Goal: Task Accomplishment & Management: Use online tool/utility

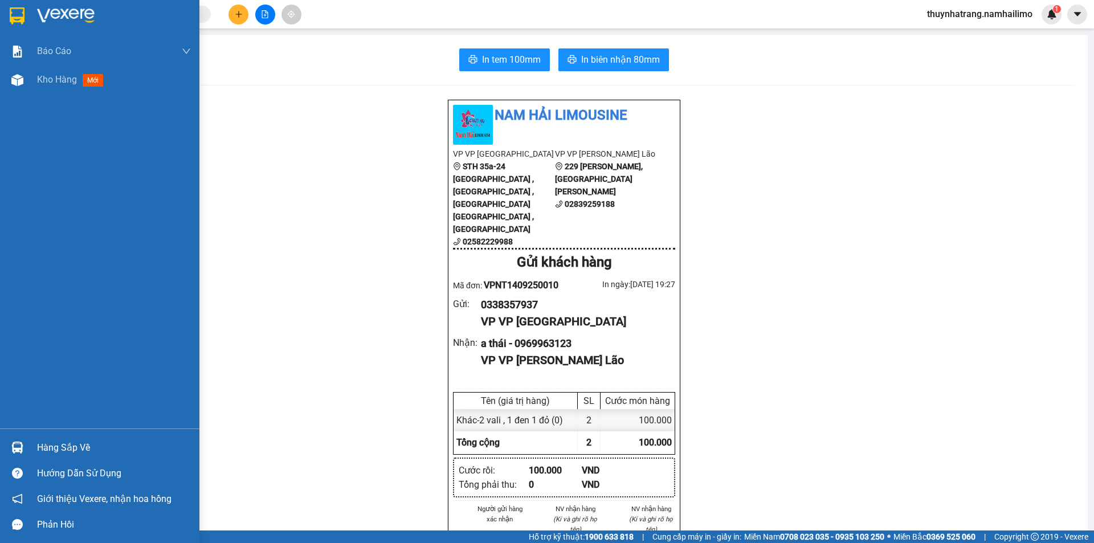
click at [45, 449] on div "Hàng sắp về" at bounding box center [114, 447] width 154 height 17
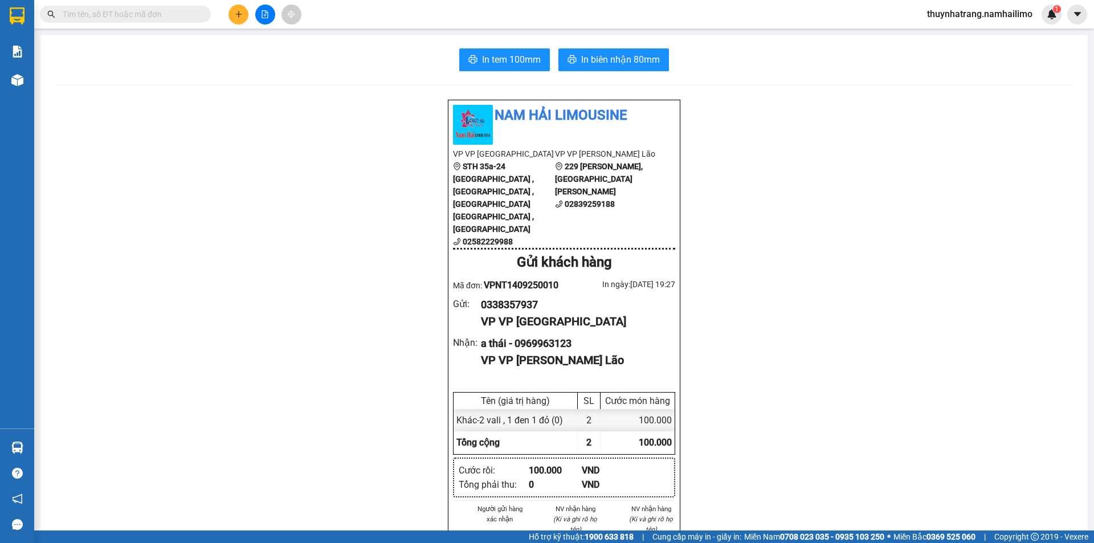
click at [1011, 291] on section "Kết quả tìm kiếm ( 0 ) Bộ lọc No Data thuynhatrang.namhailimo 1 Báo cáo Báo cáo…" at bounding box center [547, 271] width 1094 height 543
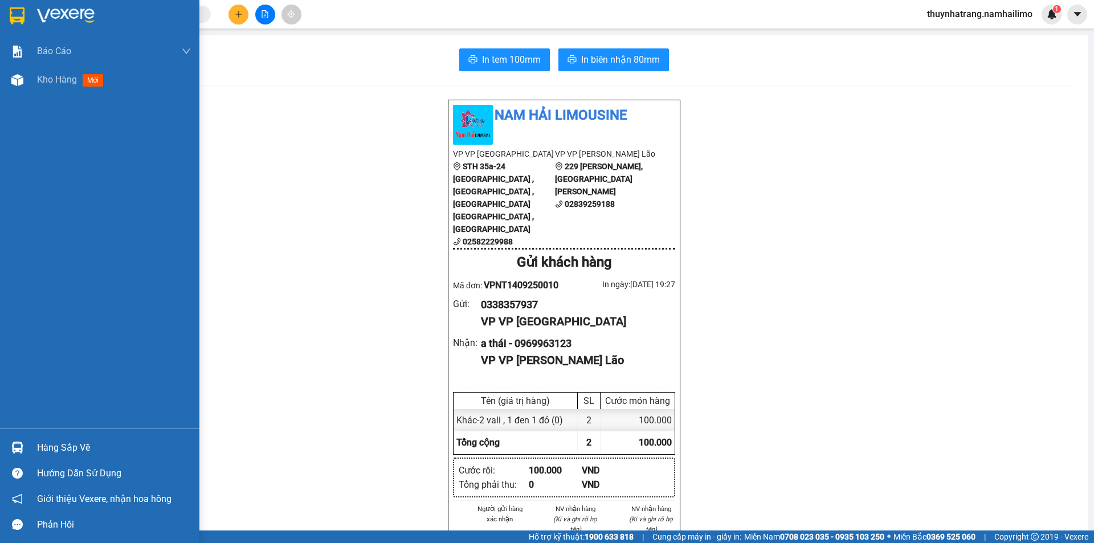
click at [70, 15] on img at bounding box center [66, 15] width 58 height 17
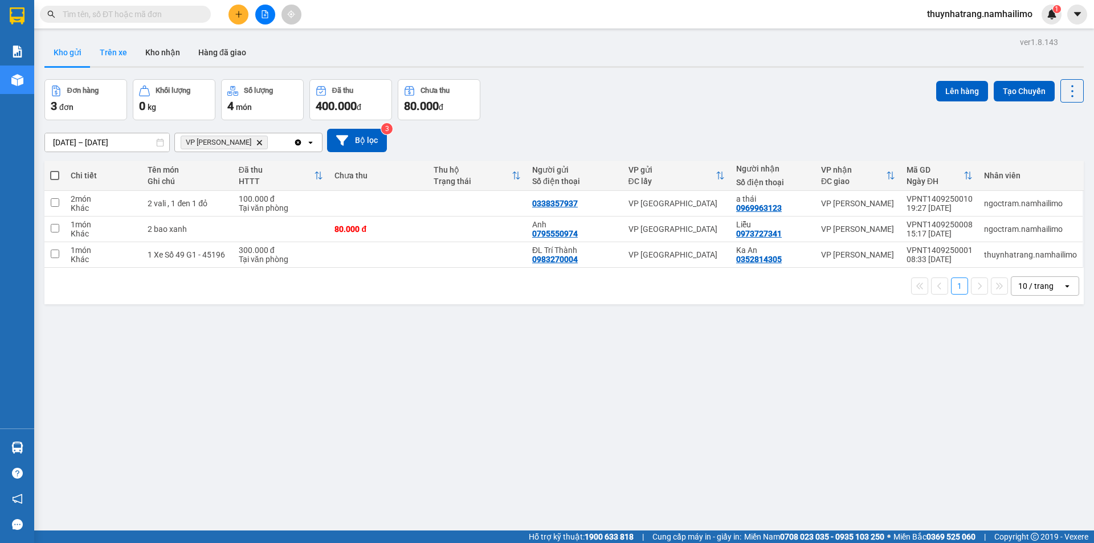
click at [115, 52] on button "Trên xe" at bounding box center [114, 52] width 46 height 27
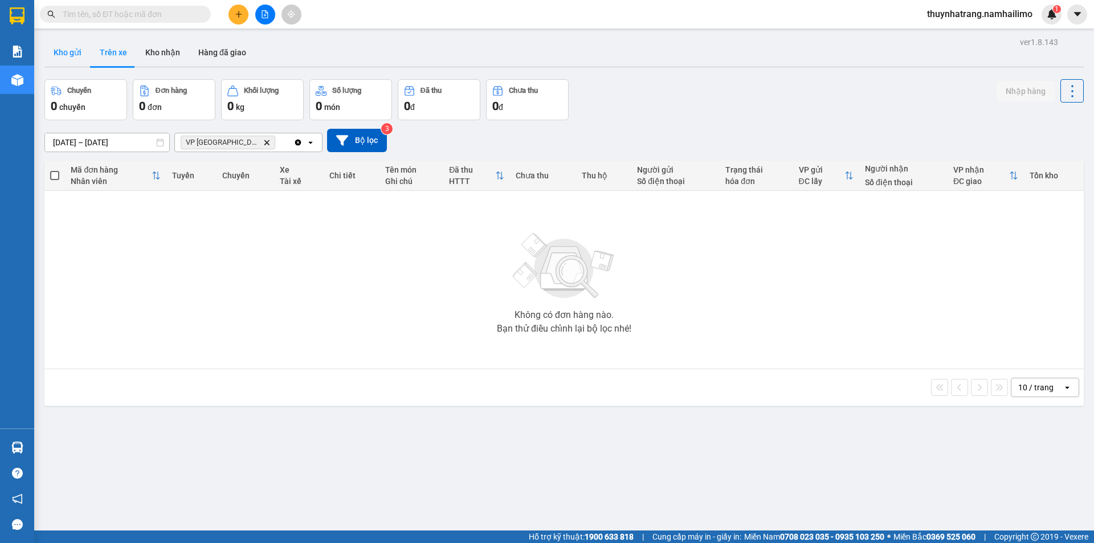
click at [71, 46] on button "Kho gửi" at bounding box center [67, 52] width 46 height 27
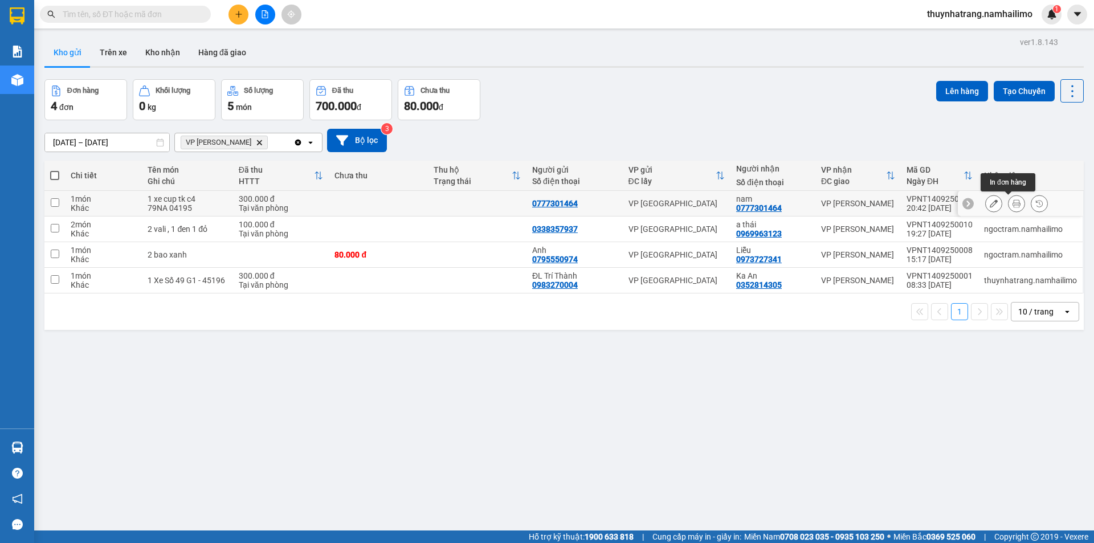
click at [1013, 204] on icon at bounding box center [1017, 203] width 8 height 8
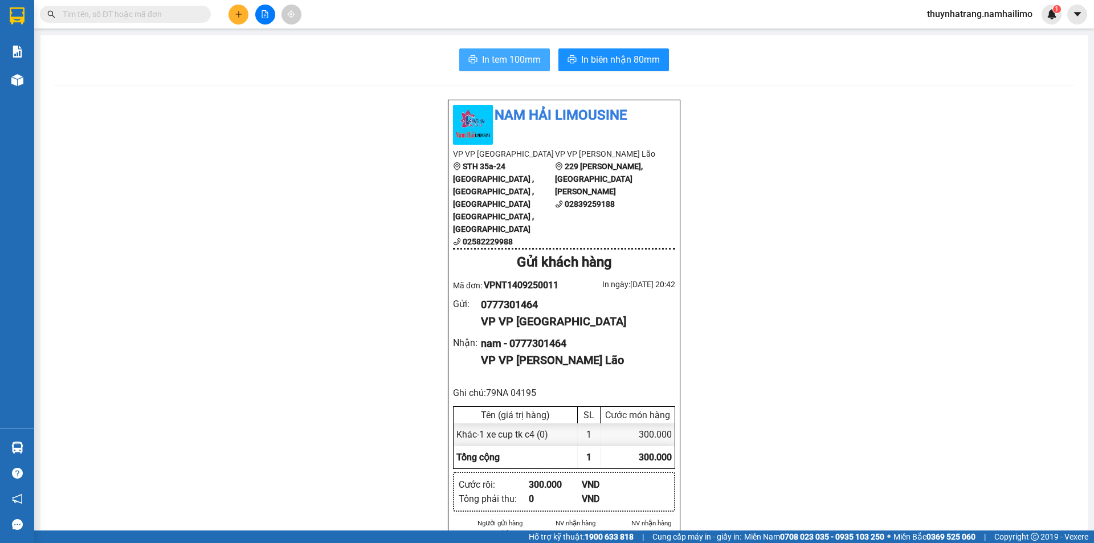
click at [497, 54] on span "In tem 100mm" at bounding box center [511, 59] width 59 height 14
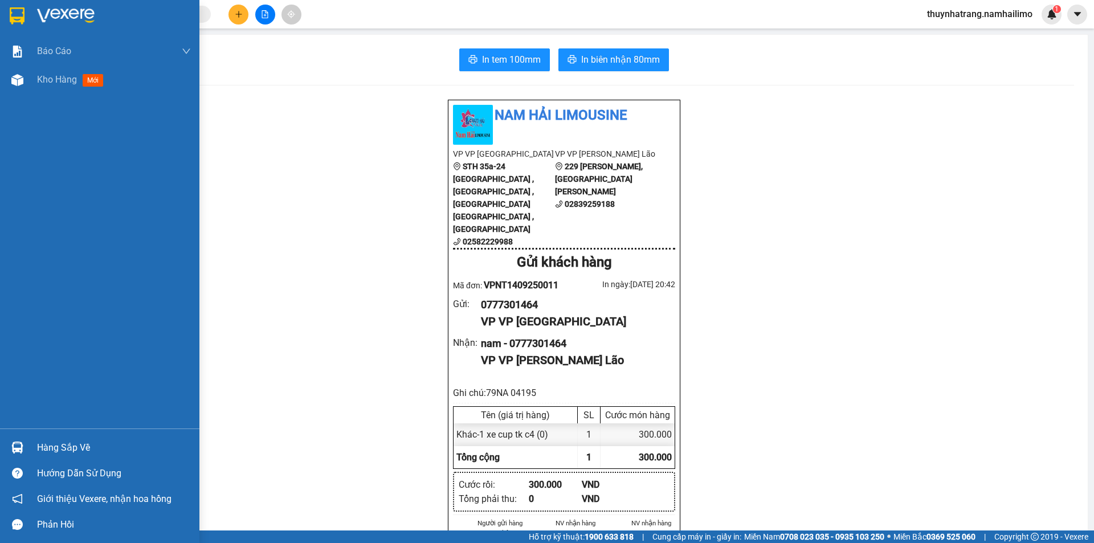
click at [19, 17] on img at bounding box center [17, 15] width 15 height 17
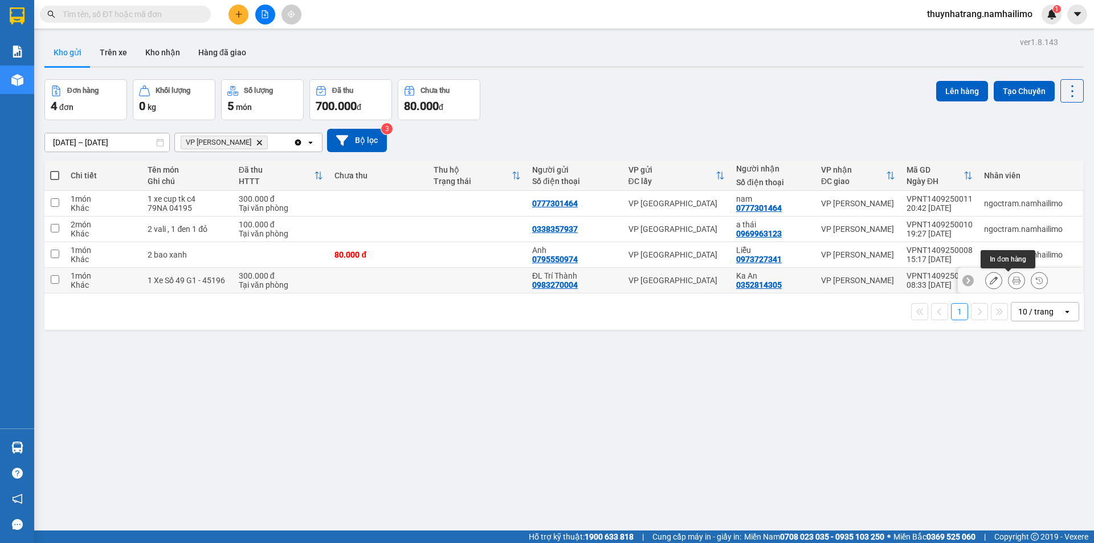
click at [1013, 281] on icon at bounding box center [1017, 280] width 8 height 8
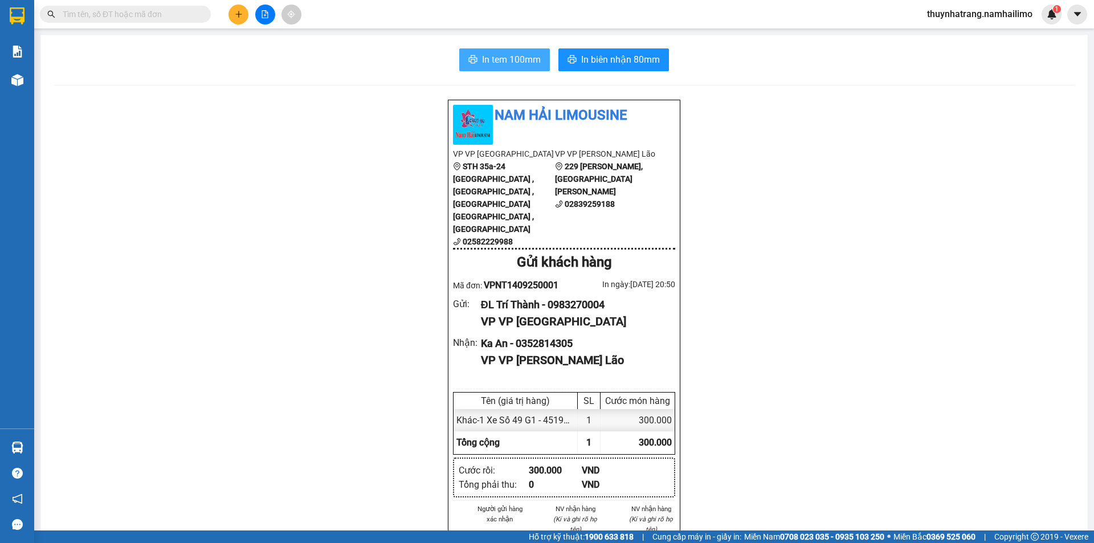
click at [495, 53] on span "In tem 100mm" at bounding box center [511, 59] width 59 height 14
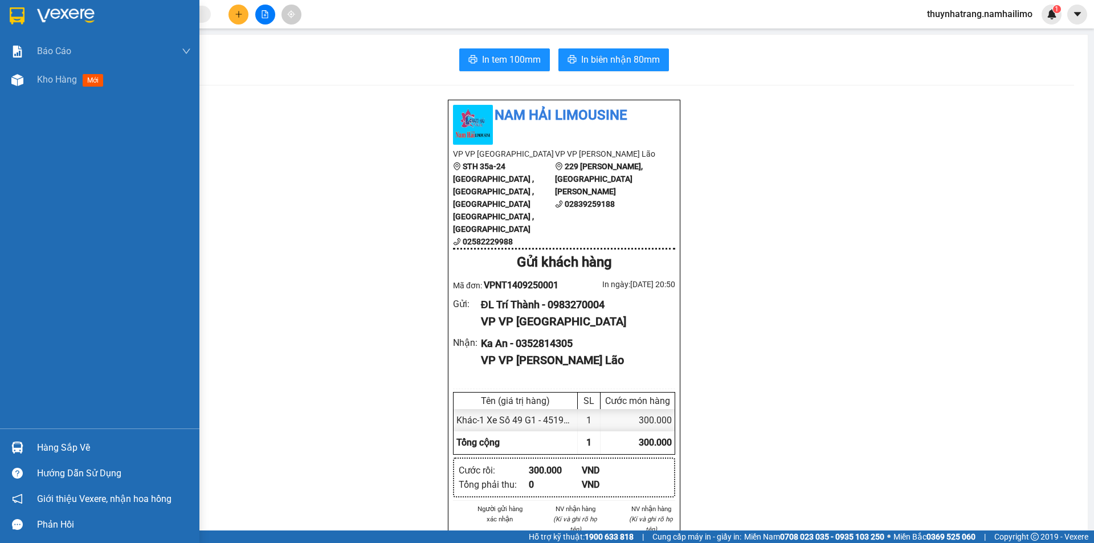
click at [35, 4] on div at bounding box center [99, 18] width 199 height 37
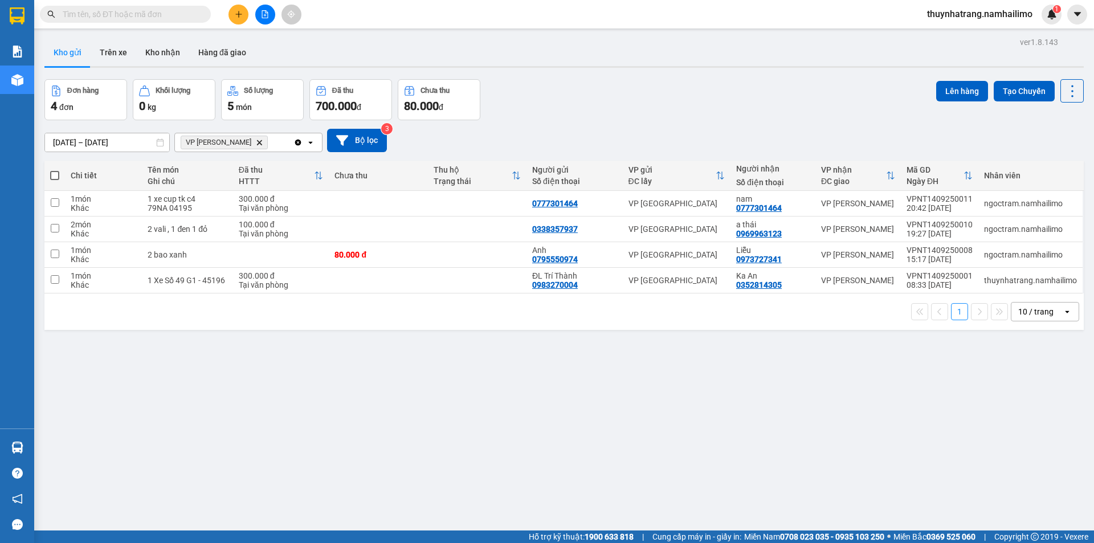
click at [267, 144] on div "VP [PERSON_NAME] Lão Delete" at bounding box center [234, 142] width 119 height 18
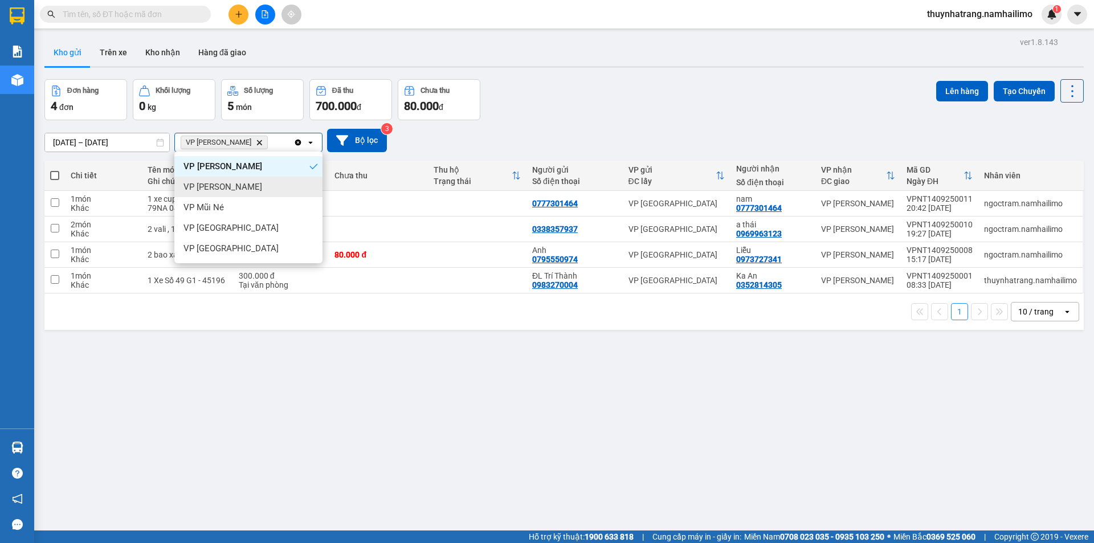
click at [248, 190] on div "VP [PERSON_NAME]" at bounding box center [248, 187] width 148 height 21
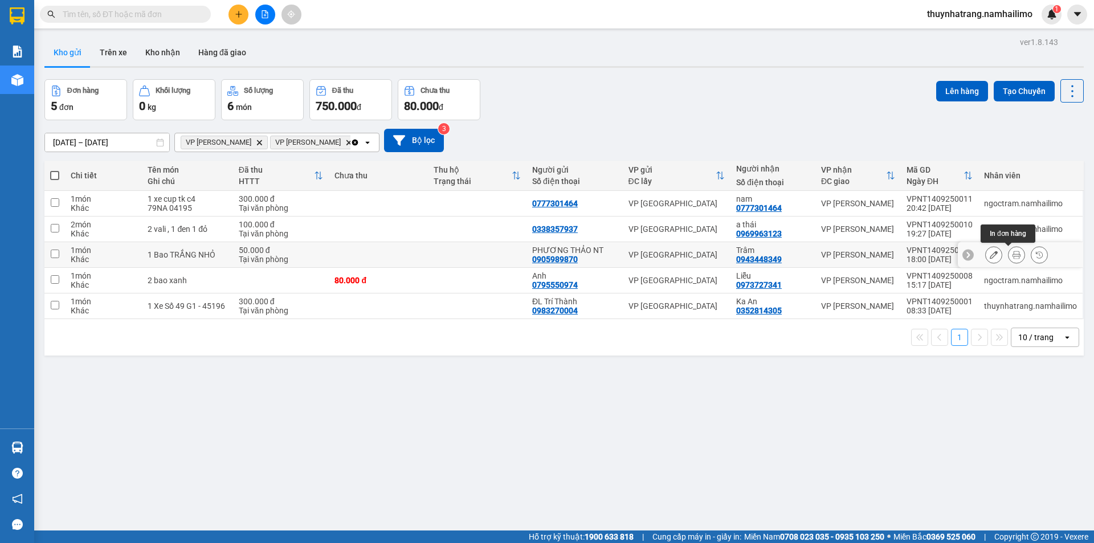
click at [1013, 256] on icon at bounding box center [1017, 255] width 8 height 8
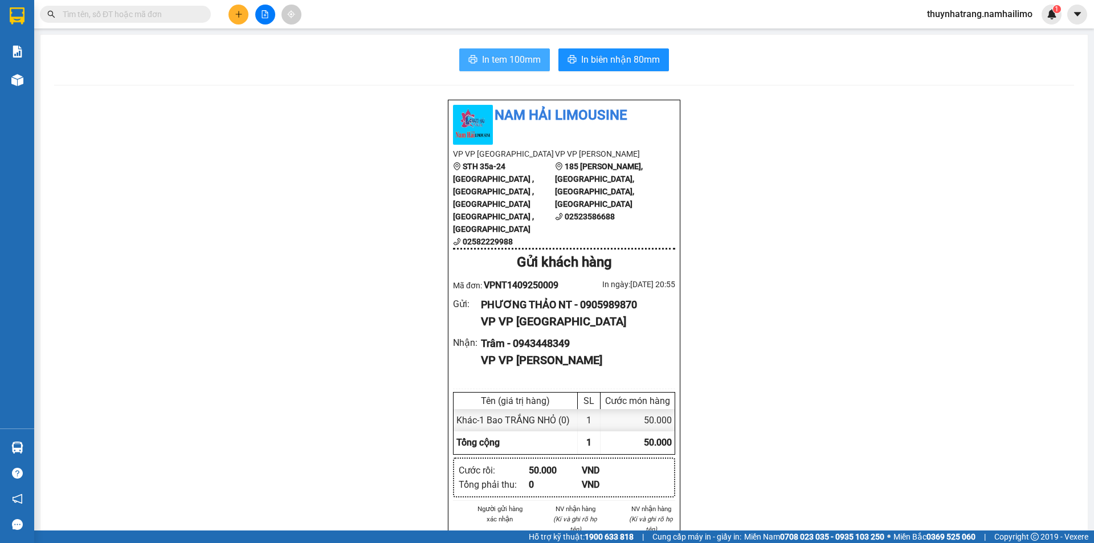
click at [527, 62] on span "In tem 100mm" at bounding box center [511, 59] width 59 height 14
